Goal: Information Seeking & Learning: Learn about a topic

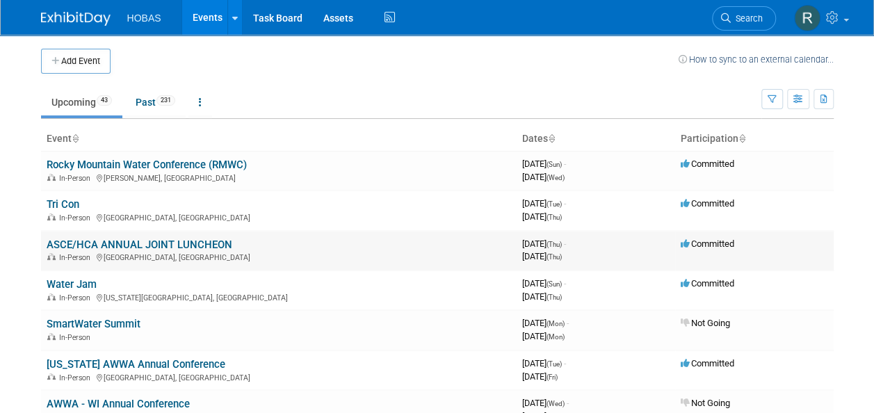
click at [177, 239] on link "ASCE/HCA ANNUAL JOINT LUNCHEON" at bounding box center [140, 245] width 186 height 13
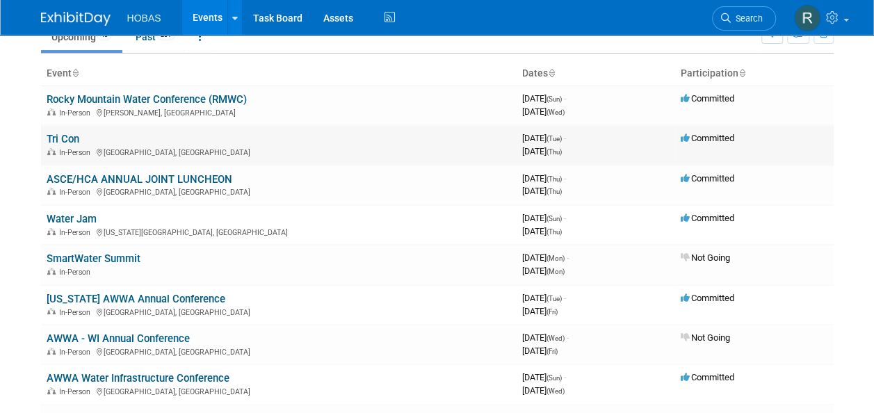
scroll to position [64, 0]
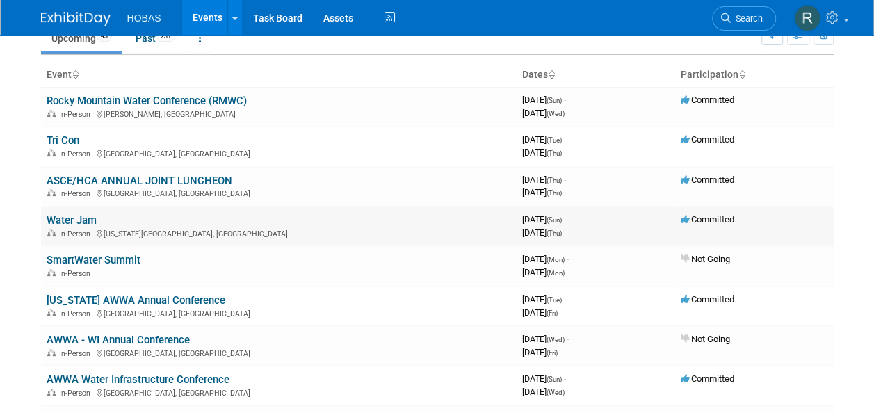
click at [85, 218] on link "Water Jam" at bounding box center [72, 220] width 50 height 13
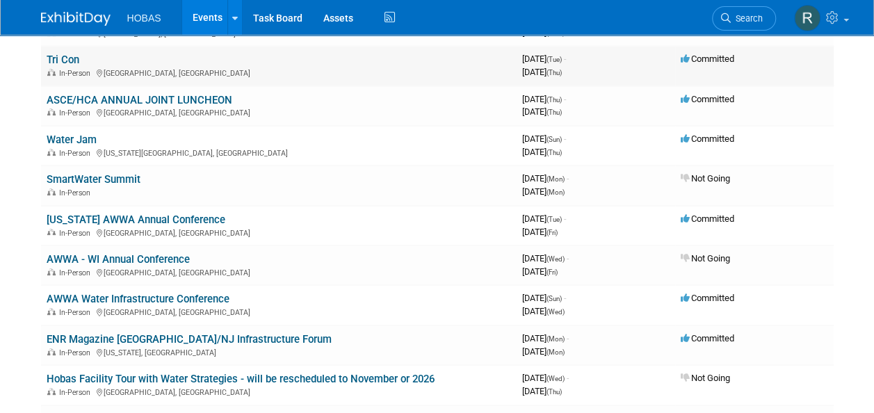
scroll to position [145, 0]
click at [177, 217] on link "[US_STATE] AWWA Annual Conference" at bounding box center [136, 220] width 179 height 13
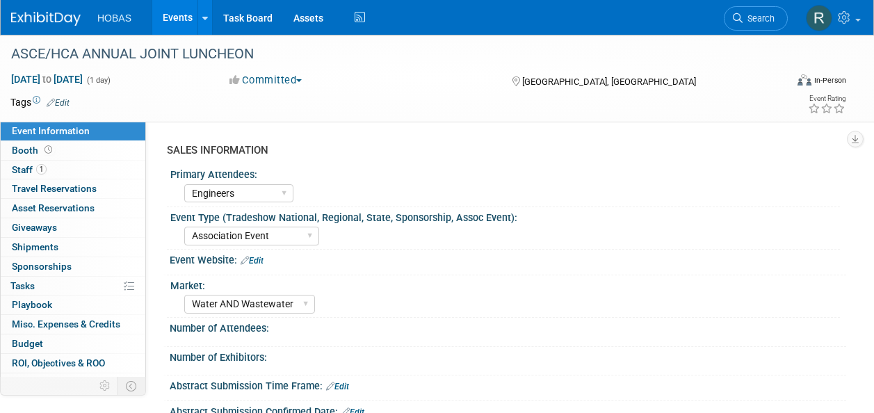
select select "Engineers"
select select "Association Event"
select select "Water AND Wastewater"
select select "Attending only"
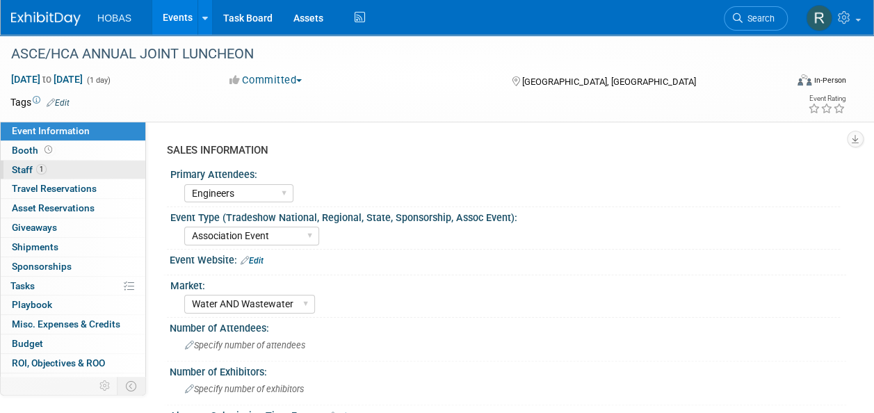
click at [23, 167] on span "Staff 1" at bounding box center [29, 169] width 35 height 11
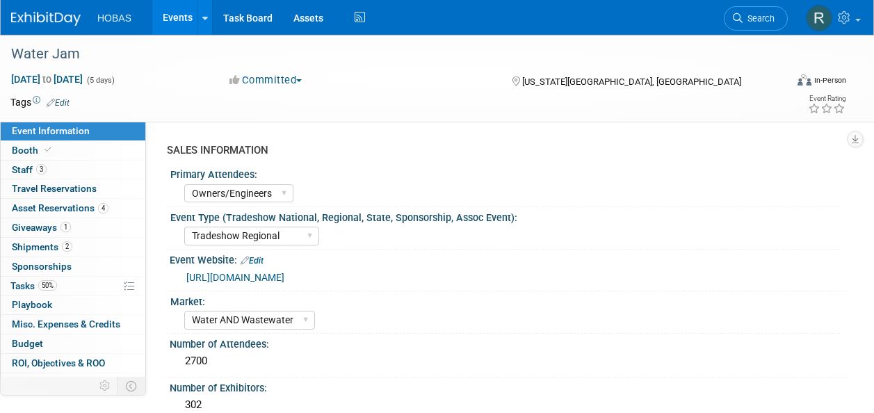
select select "Owners/Engineers"
select select "Tradeshow Regional"
select select "Water AND Wastewater"
select select "Exhibiting"
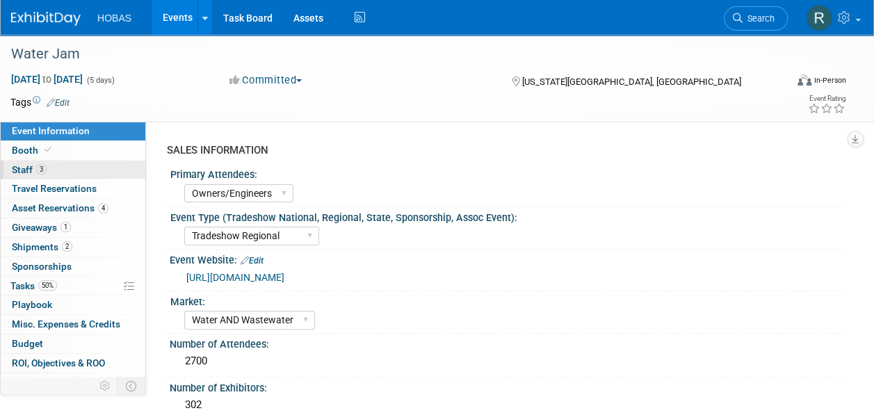
click at [43, 166] on span "3" at bounding box center [41, 169] width 10 height 10
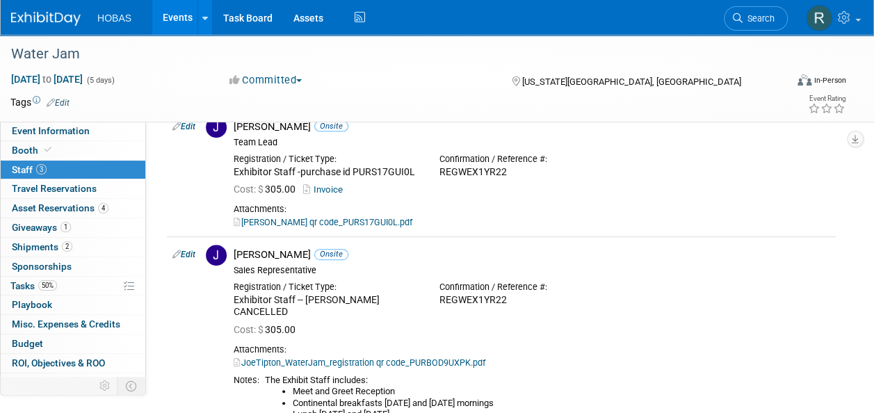
scroll to position [218, 0]
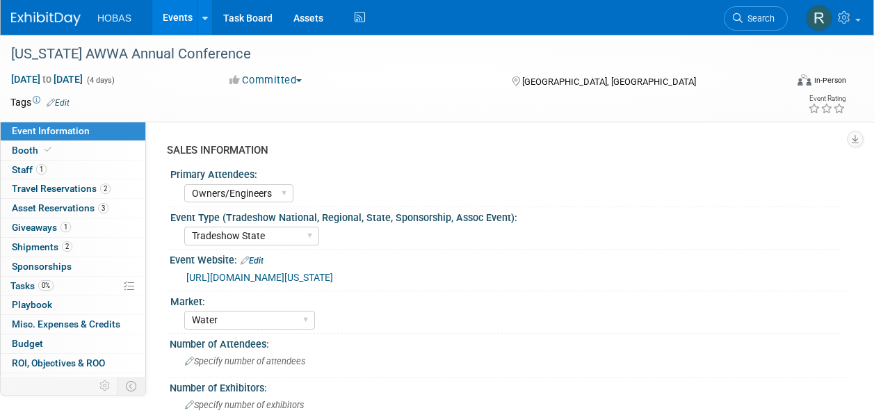
select select "Owners/Engineers"
select select "Tradeshow State"
select select "Water"
select select "Exhibiting"
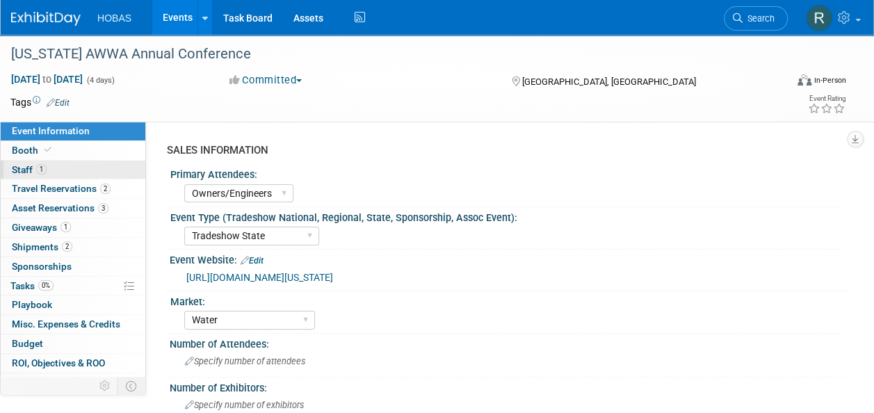
click at [35, 173] on span "Staff 1" at bounding box center [29, 169] width 35 height 11
